Goal: Transaction & Acquisition: Obtain resource

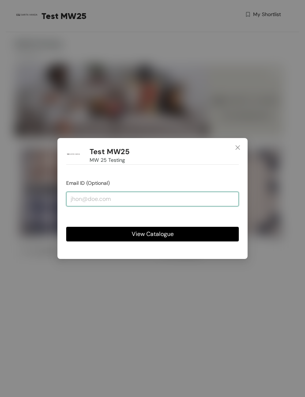
click at [130, 201] on input "email" at bounding box center [152, 199] width 173 height 15
type input "amitkashyap@saritahanda.com"
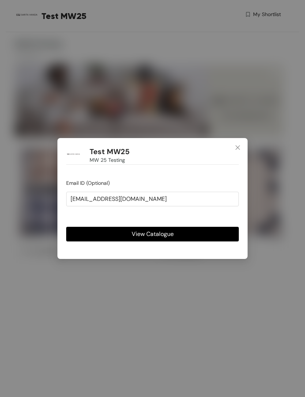
click at [171, 238] on span "View Catalogue" at bounding box center [153, 234] width 42 height 9
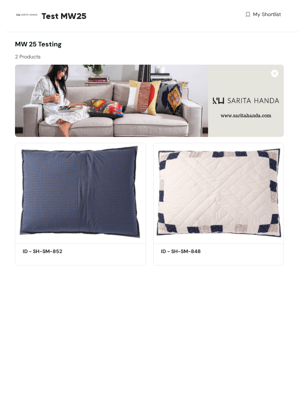
click at [111, 191] on img at bounding box center [80, 192] width 131 height 99
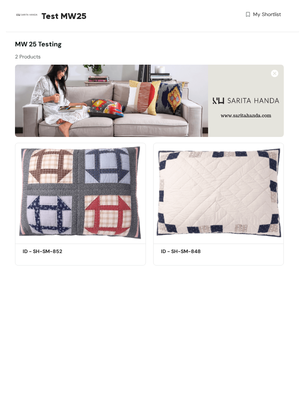
click at [173, 313] on body "Test MW25 My Shortlist MW 25 Testing 2 Products Shortlist ID - SH-SM-852 Get Qu…" at bounding box center [152, 198] width 305 height 397
